Goal: Task Accomplishment & Management: Manage account settings

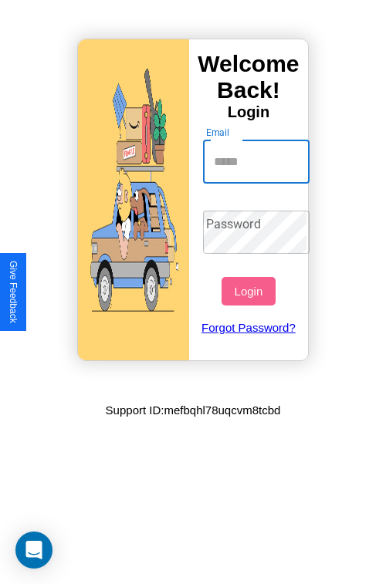
click at [258, 161] on input "Email" at bounding box center [256, 161] width 107 height 43
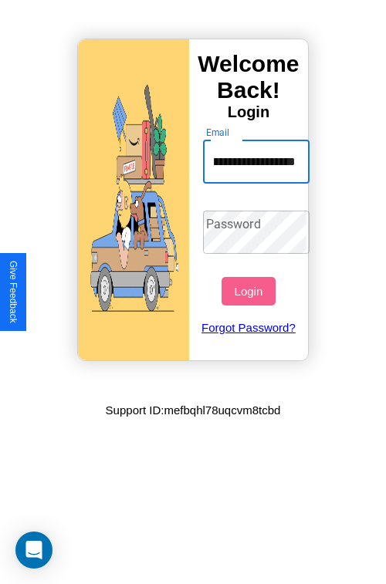
scroll to position [0, 60]
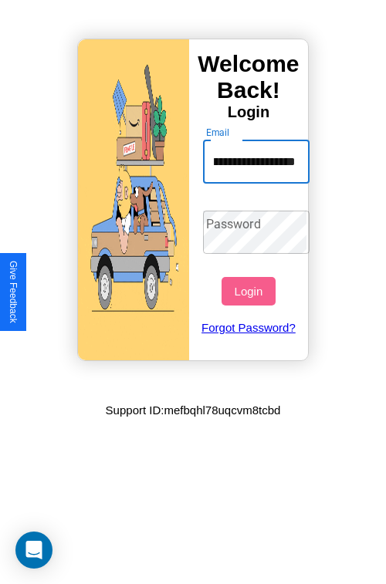
type input "**********"
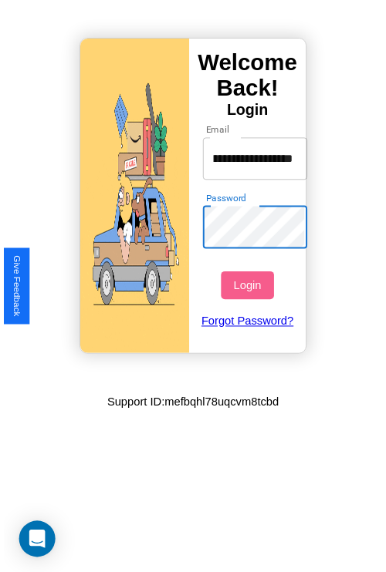
scroll to position [0, 0]
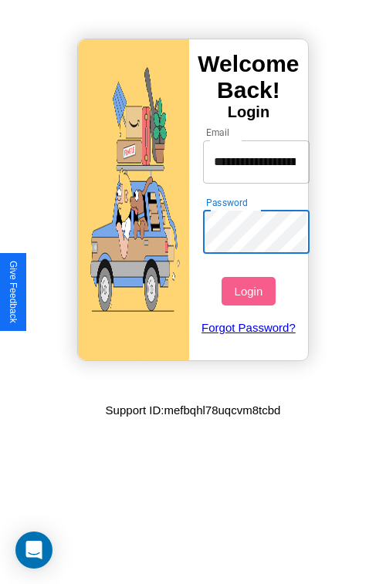
click at [250, 291] on button "Login" at bounding box center [247, 291] width 53 height 29
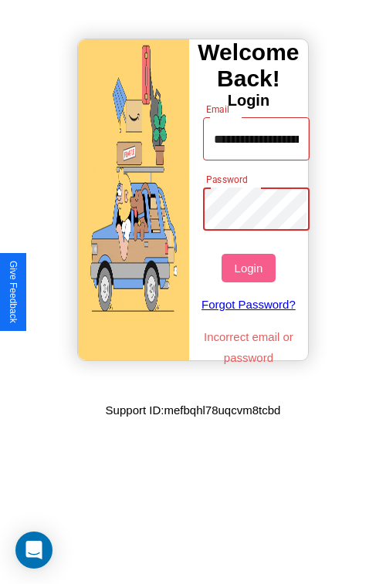
click at [250, 268] on button "Login" at bounding box center [247, 268] width 53 height 29
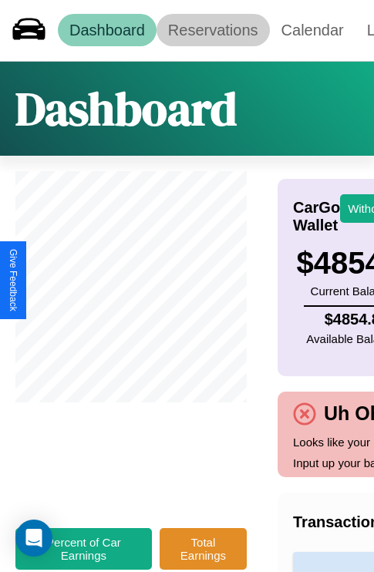
click at [213, 30] on link "Reservations" at bounding box center [213, 30] width 113 height 32
